Goal: Task Accomplishment & Management: Use online tool/utility

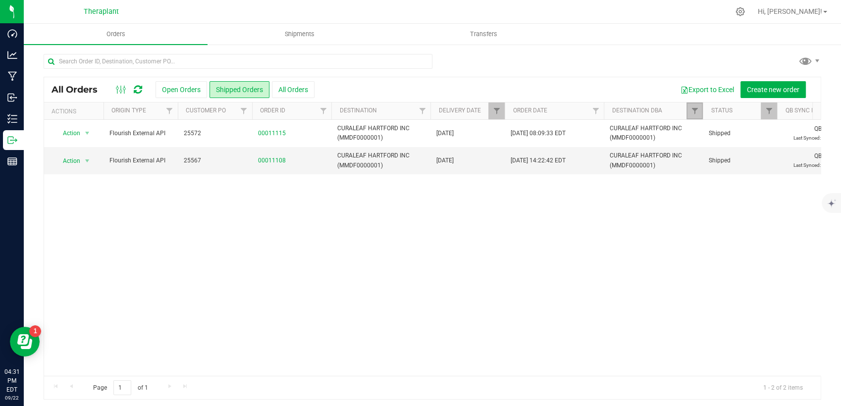
drag, startPoint x: 692, startPoint y: 112, endPoint x: 684, endPoint y: 125, distance: 15.1
click at [692, 112] on span "Filter" at bounding box center [694, 111] width 8 height 8
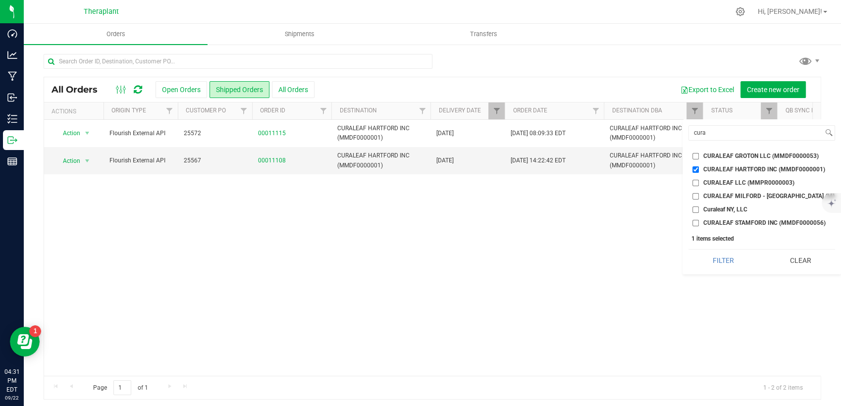
drag, startPoint x: 795, startPoint y: 272, endPoint x: 772, endPoint y: 236, distance: 42.3
click at [792, 270] on button "Clear" at bounding box center [800, 261] width 70 height 22
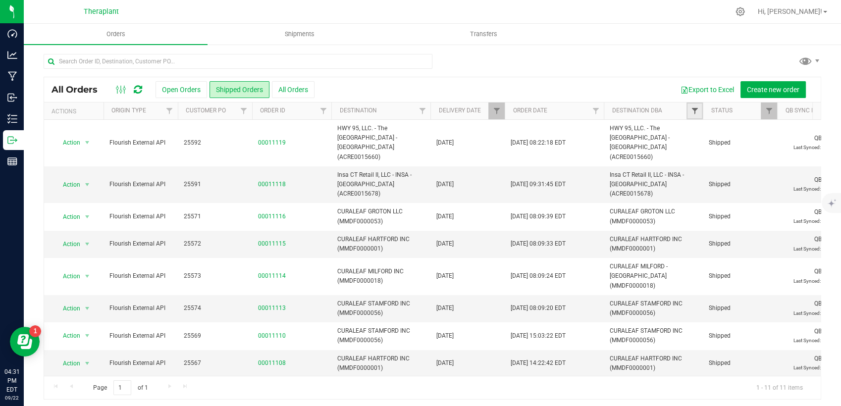
click at [691, 113] on span "Filter" at bounding box center [694, 111] width 8 height 8
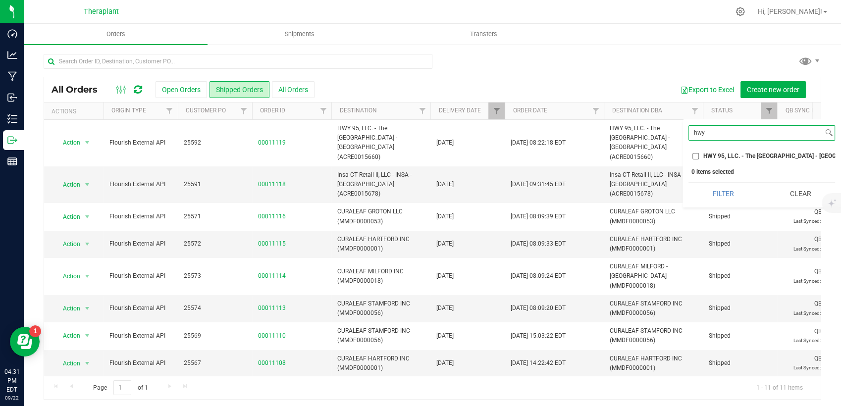
type input "hwy"
click at [741, 151] on li "HWY 95, LLC. - The [GEOGRAPHIC_DATA] - [GEOGRAPHIC_DATA] (ACRE0015660)" at bounding box center [761, 156] width 147 height 10
click at [733, 151] on li "HWY 95, LLC. - The [GEOGRAPHIC_DATA] - [GEOGRAPHIC_DATA] (ACRE0015660)" at bounding box center [761, 156] width 147 height 10
click at [724, 157] on span "HWY 95, LLC. - The [GEOGRAPHIC_DATA] - [GEOGRAPHIC_DATA] (ACRE0015660)" at bounding box center [812, 156] width 218 height 6
click at [699, 157] on input "HWY 95, LLC. - The [GEOGRAPHIC_DATA] - [GEOGRAPHIC_DATA] (ACRE0015660)" at bounding box center [695, 156] width 6 height 6
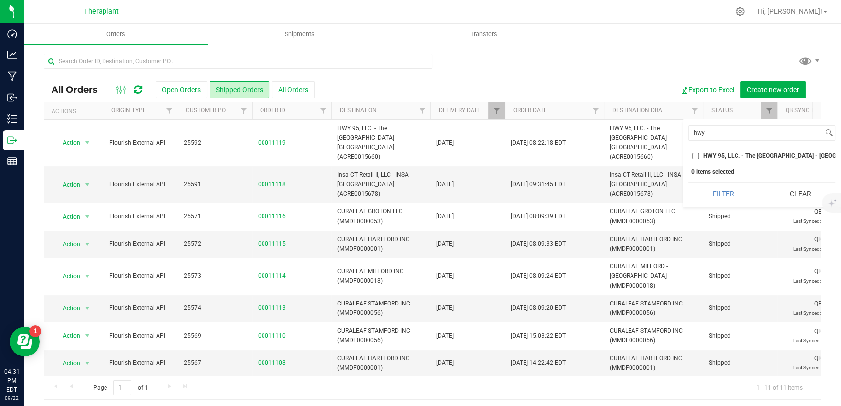
checkbox input "true"
click at [713, 188] on div "hwy Select All 56 [PERSON_NAME] LLC - LUCKY BREAK CANNABIS - Bridgeport (ACFB00…" at bounding box center [761, 163] width 158 height 88
click at [717, 200] on button "Filter" at bounding box center [723, 194] width 70 height 22
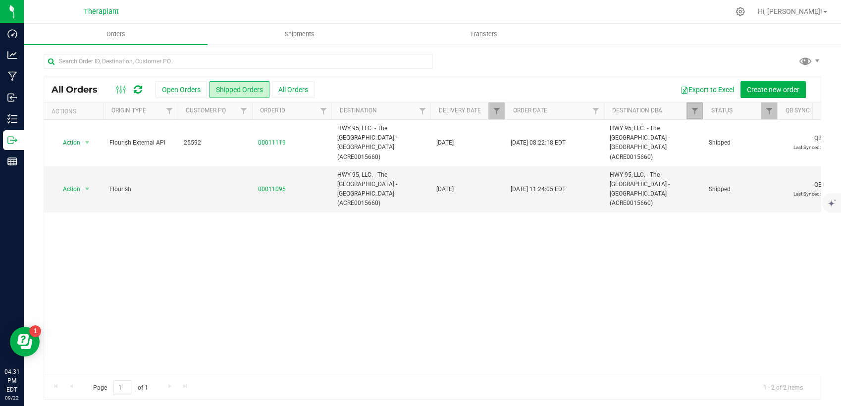
drag, startPoint x: 688, startPoint y: 111, endPoint x: 697, endPoint y: 132, distance: 23.1
click at [688, 111] on link "Filter" at bounding box center [694, 110] width 16 height 17
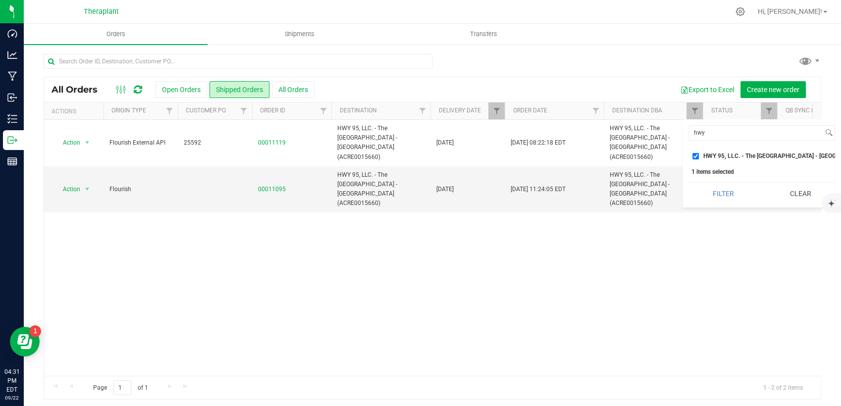
drag, startPoint x: 792, startPoint y: 210, endPoint x: 757, endPoint y: 179, distance: 46.6
click at [792, 204] on button "Clear" at bounding box center [800, 194] width 70 height 22
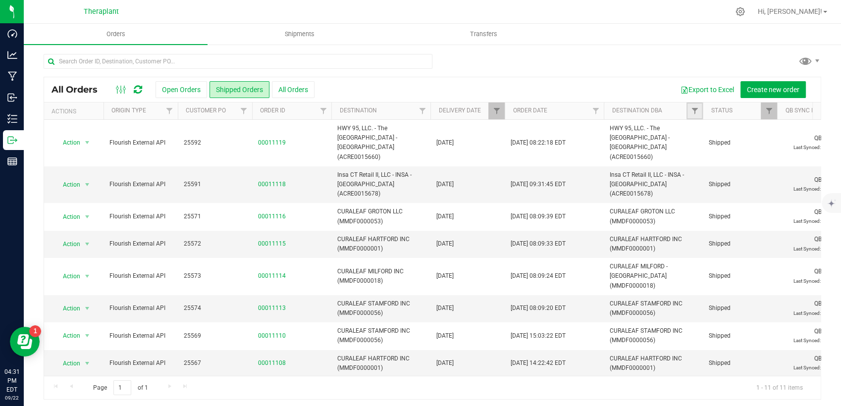
click at [699, 112] on link "Filter" at bounding box center [694, 110] width 16 height 17
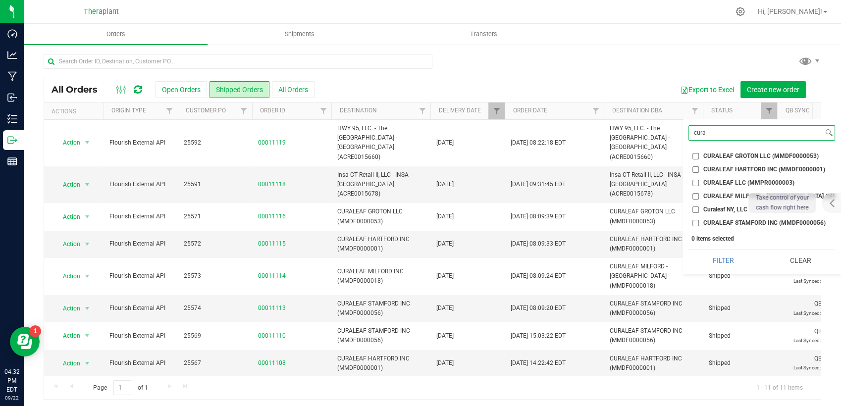
type input "cura"
click at [785, 153] on span "CURALEAF GROTON LLC (MMDF0000053)" at bounding box center [760, 156] width 115 height 6
click at [699, 153] on input "CURALEAF GROTON LLC (MMDF0000053)" at bounding box center [695, 156] width 6 height 6
checkbox input "true"
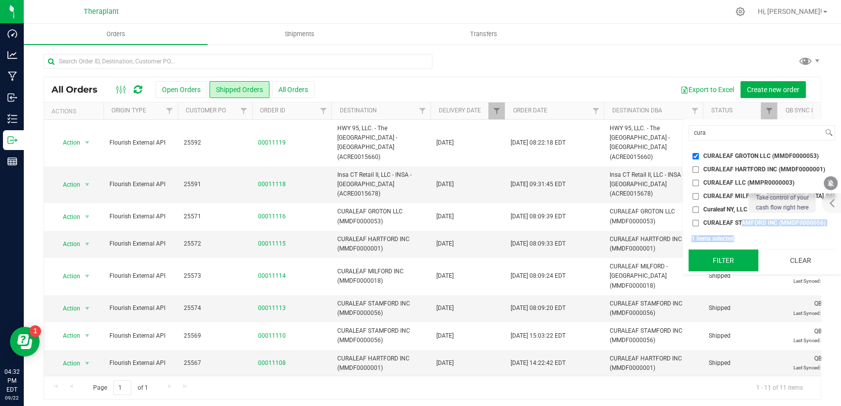
click at [724, 265] on button "Filter" at bounding box center [723, 261] width 70 height 22
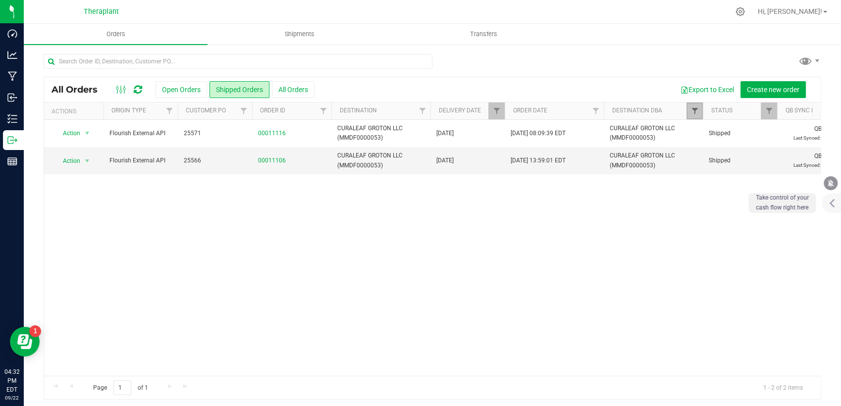
click at [693, 111] on span "Filter" at bounding box center [694, 111] width 8 height 8
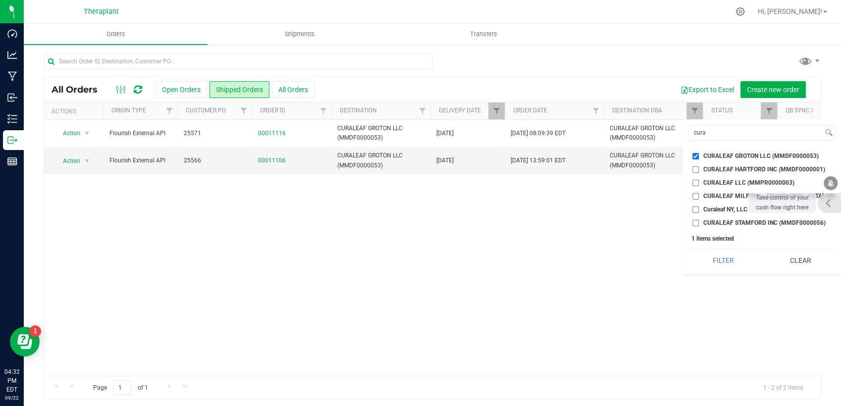
click at [826, 205] on icon at bounding box center [827, 203] width 5 height 9
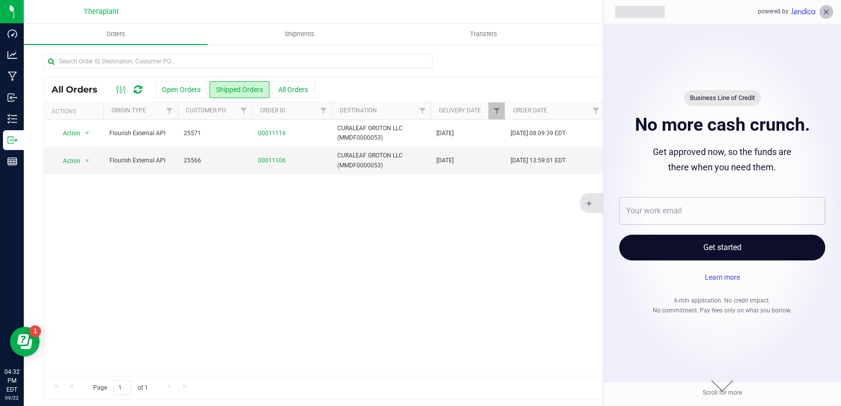
click at [826, 12] on icon "close" at bounding box center [825, 11] width 5 height 5
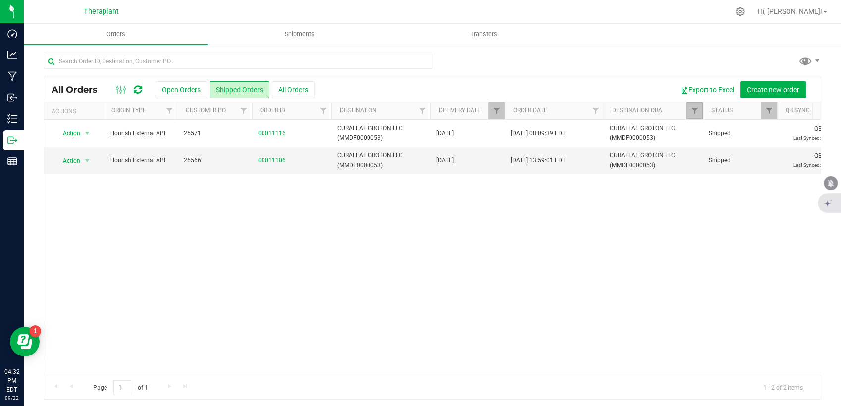
drag, startPoint x: 692, startPoint y: 114, endPoint x: 701, endPoint y: 154, distance: 41.6
click at [692, 114] on span "Filter" at bounding box center [694, 111] width 8 height 8
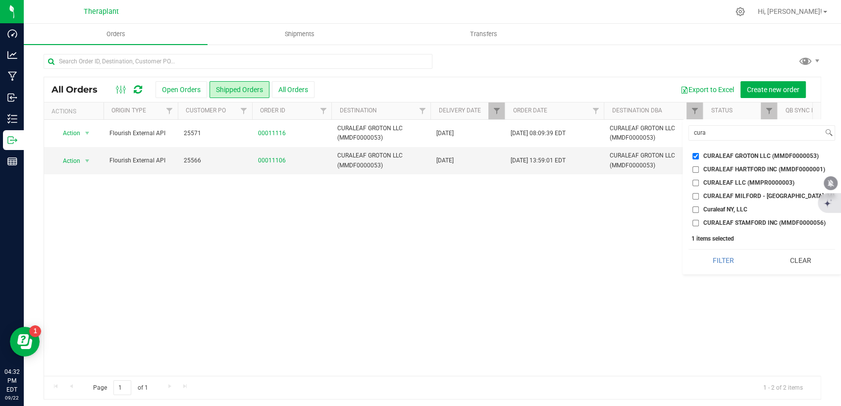
click at [699, 196] on label "CURALEAF MILFORD - [GEOGRAPHIC_DATA] (MMDF0000018)" at bounding box center [761, 196] width 139 height 6
click at [699, 196] on input "CURALEAF MILFORD - [GEOGRAPHIC_DATA] (MMDF0000018)" at bounding box center [695, 196] width 6 height 6
checkbox input "true"
click at [695, 155] on input "CURALEAF GROTON LLC (MMDF0000053)" at bounding box center [695, 156] width 6 height 6
checkbox input "false"
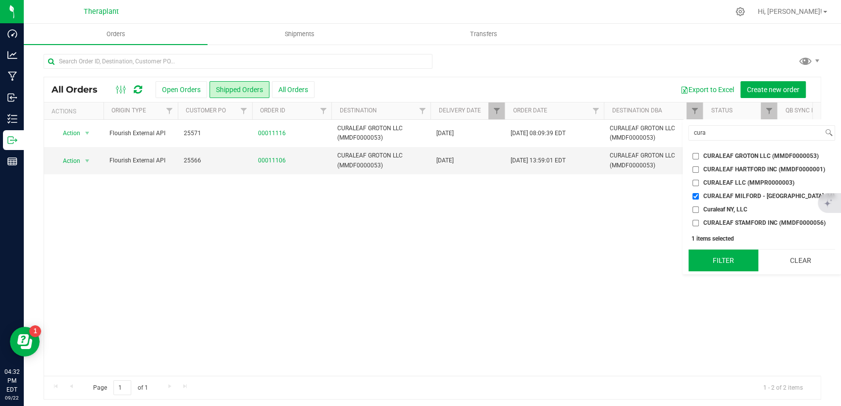
click at [736, 265] on button "Filter" at bounding box center [723, 261] width 70 height 22
